Goal: Transaction & Acquisition: Purchase product/service

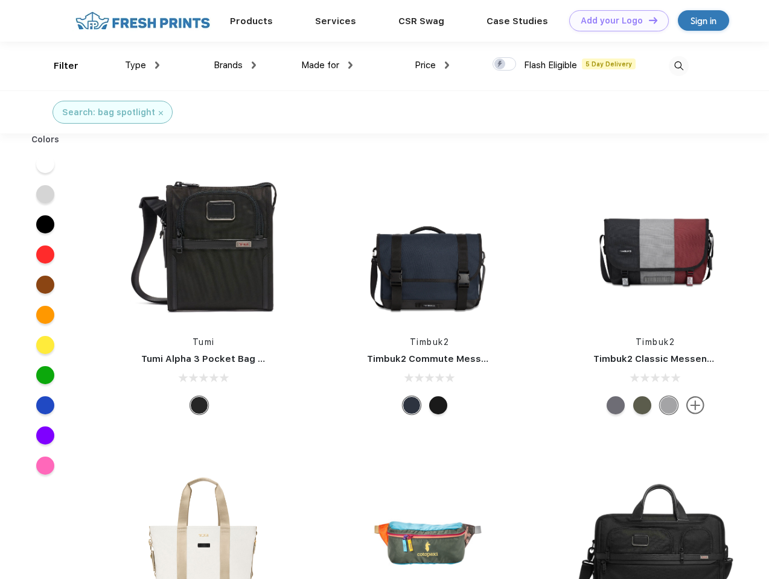
click at [614, 21] on link "Add your Logo Design Tool" at bounding box center [619, 20] width 100 height 21
click at [0, 0] on div "Design Tool" at bounding box center [0, 0] width 0 height 0
click at [648, 20] on link "Add your Logo Design Tool" at bounding box center [619, 20] width 100 height 21
click at [58, 66] on div "Filter" at bounding box center [66, 66] width 25 height 14
click at [142, 65] on span "Type" at bounding box center [135, 65] width 21 height 11
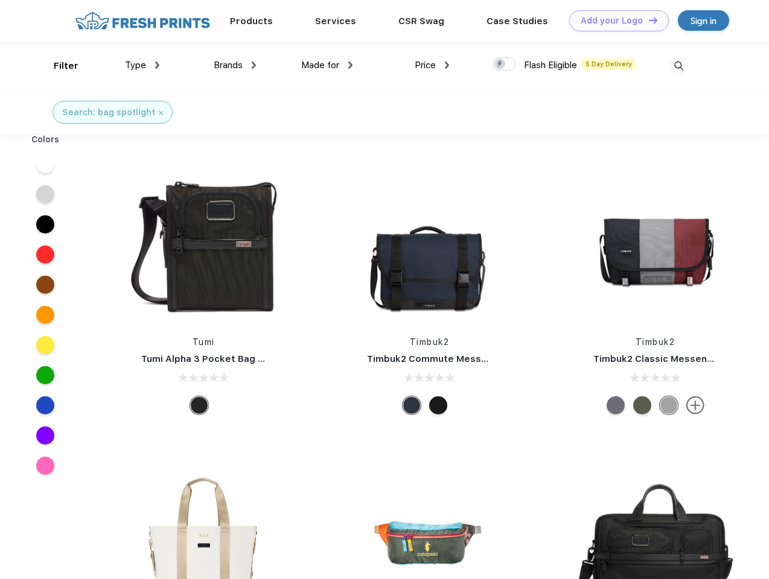
click at [235, 65] on span "Brands" at bounding box center [228, 65] width 29 height 11
click at [327, 65] on span "Made for" at bounding box center [320, 65] width 38 height 11
click at [432, 65] on span "Price" at bounding box center [425, 65] width 21 height 11
click at [505, 65] on div at bounding box center [505, 63] width 24 height 13
click at [500, 65] on input "checkbox" at bounding box center [497, 61] width 8 height 8
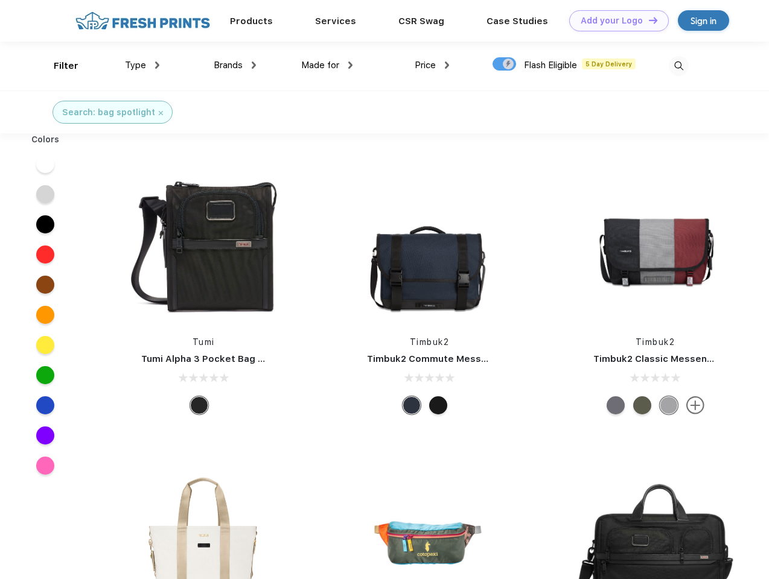
click at [678, 66] on img at bounding box center [679, 66] width 20 height 20
